Goal: Task Accomplishment & Management: Complete application form

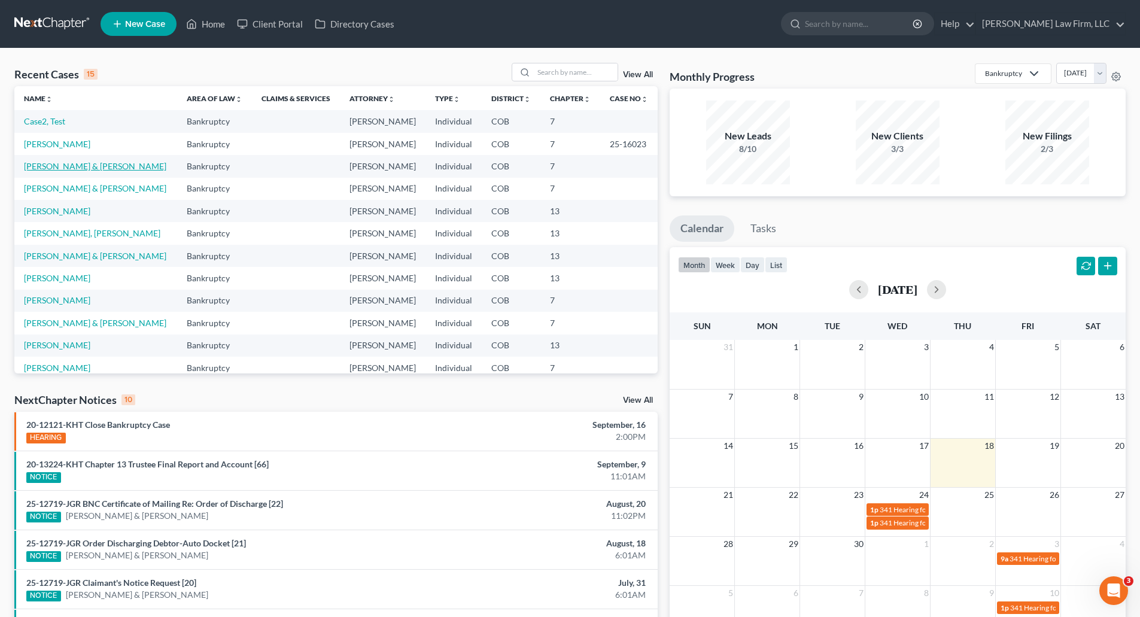
click at [56, 163] on link "[PERSON_NAME] & [PERSON_NAME]" at bounding box center [95, 166] width 142 height 10
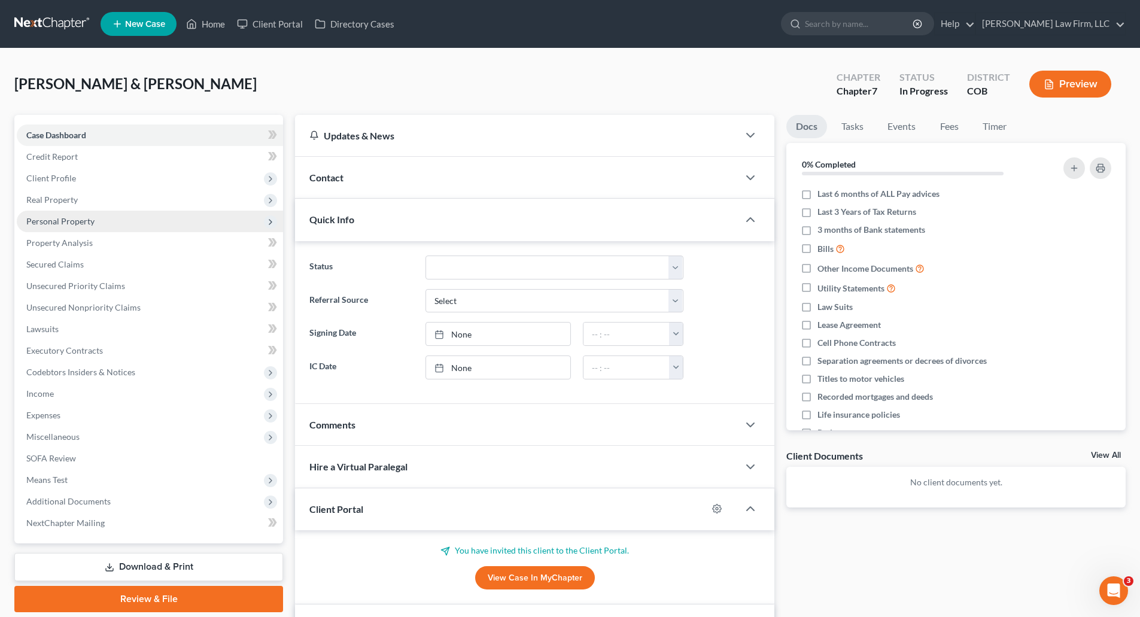
click at [60, 223] on span "Personal Property" at bounding box center [60, 221] width 68 height 10
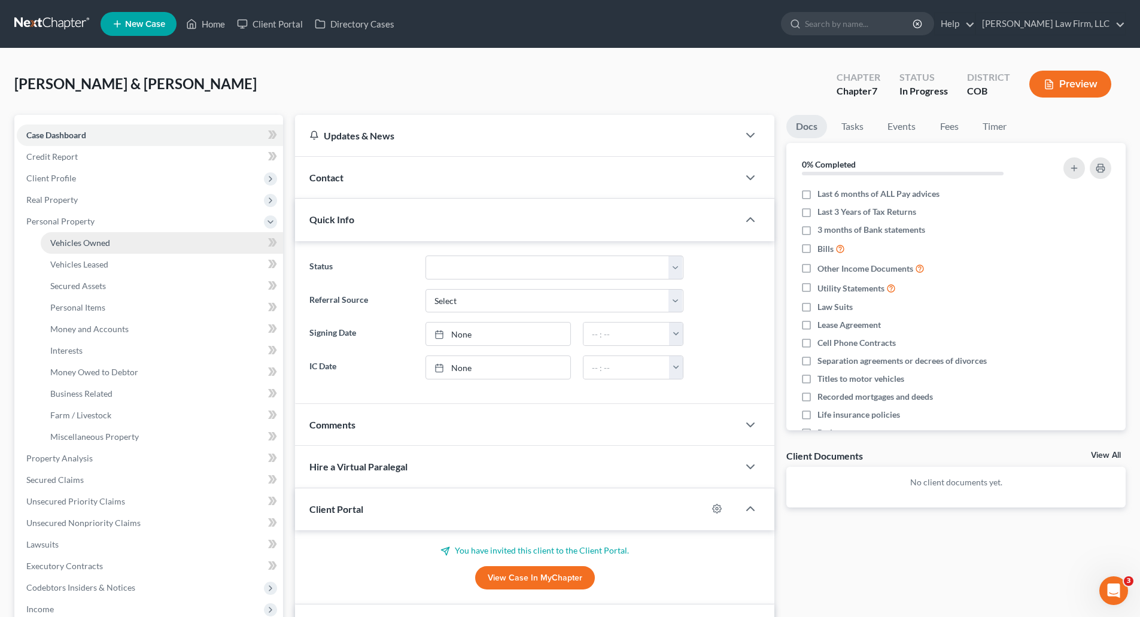
click at [78, 239] on span "Vehicles Owned" at bounding box center [80, 243] width 60 height 10
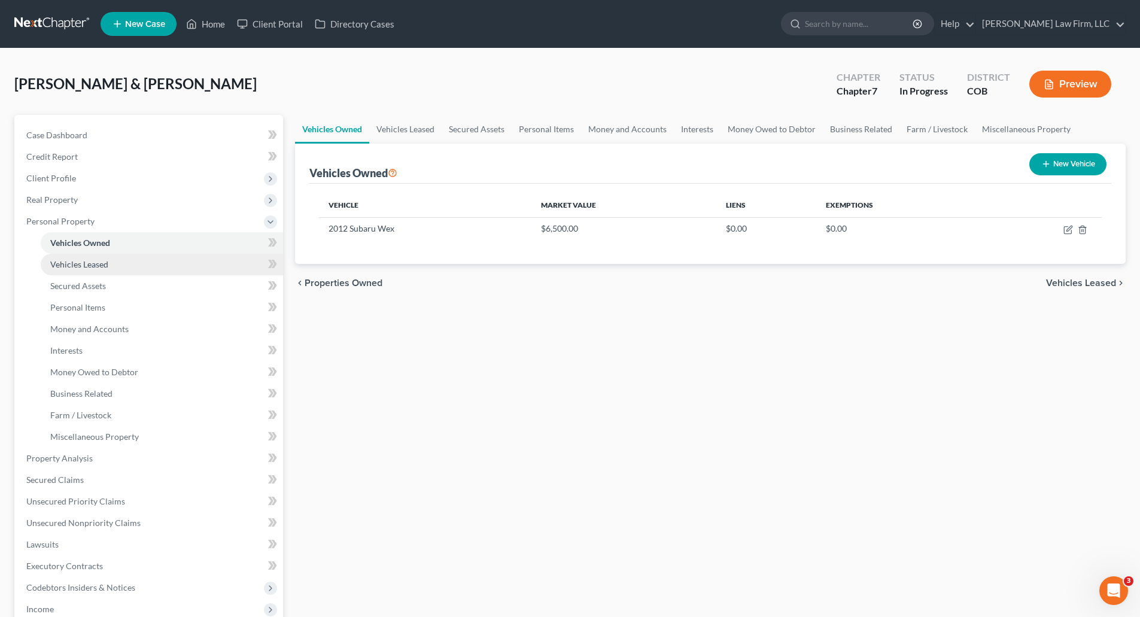
click at [90, 269] on span "Vehicles Leased" at bounding box center [79, 264] width 58 height 10
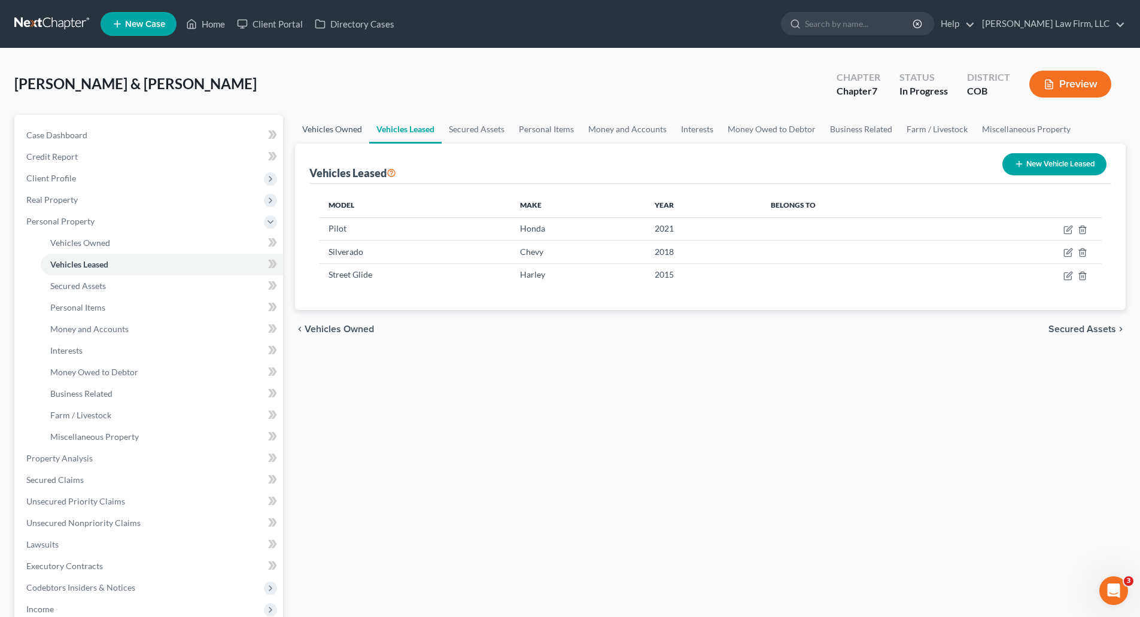
click at [323, 129] on link "Vehicles Owned" at bounding box center [332, 129] width 74 height 29
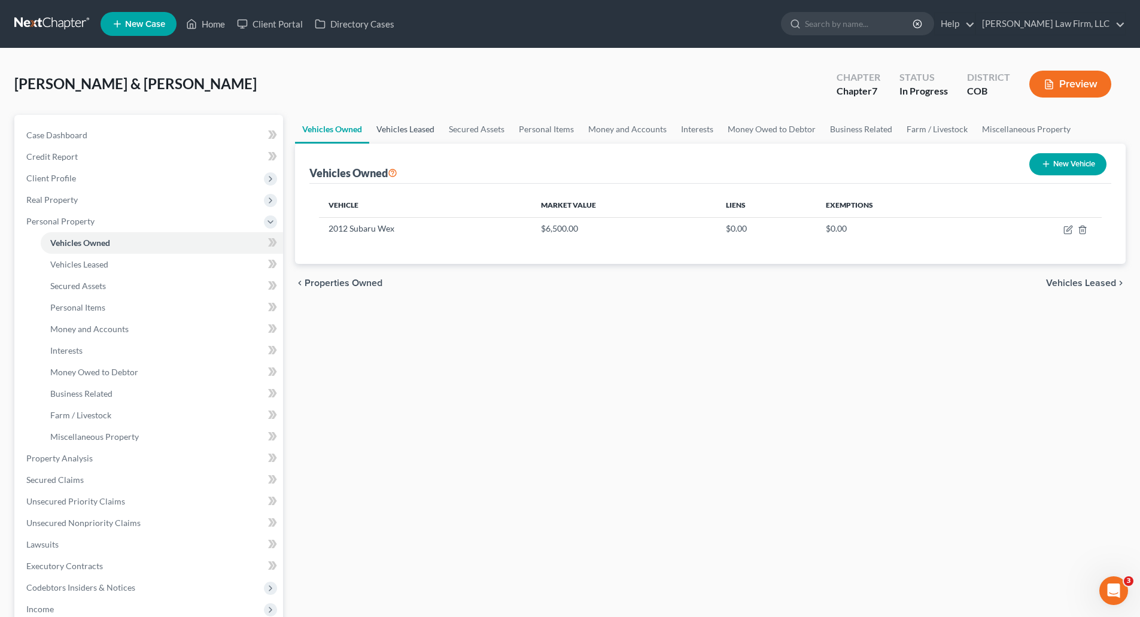
click at [410, 135] on link "Vehicles Leased" at bounding box center [405, 129] width 72 height 29
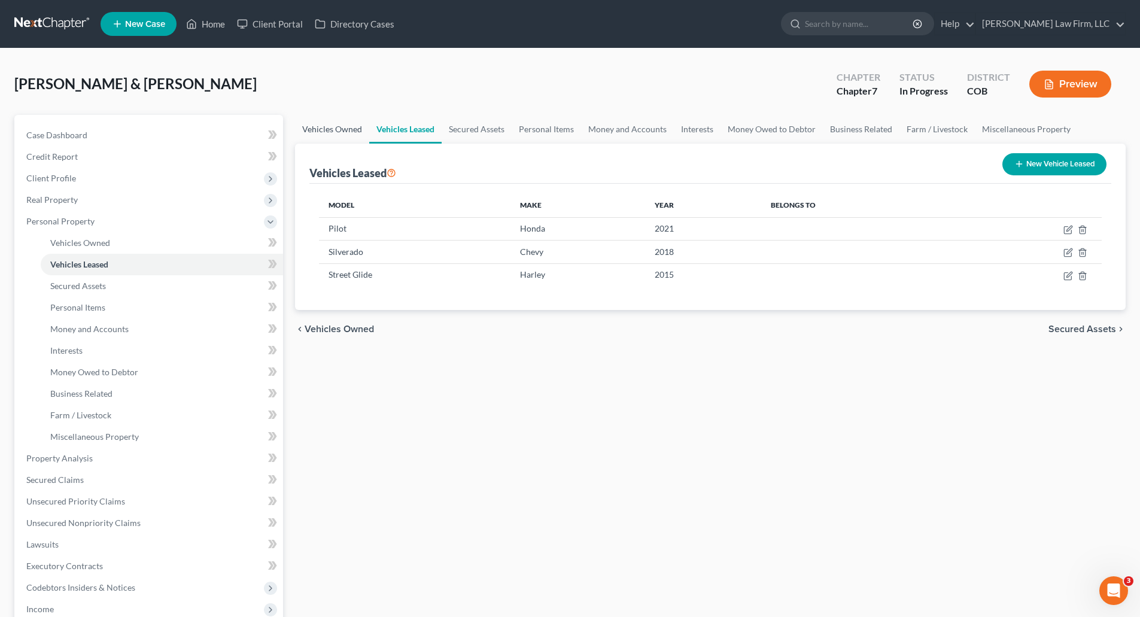
click at [315, 131] on link "Vehicles Owned" at bounding box center [332, 129] width 74 height 29
